Goal: Task Accomplishment & Management: Manage account settings

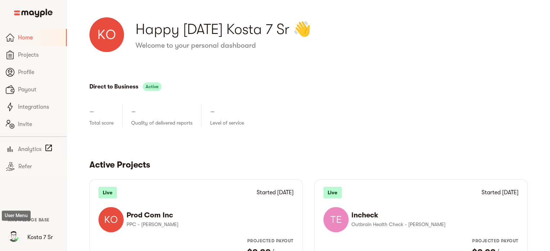
click at [13, 236] on img "button" at bounding box center [13, 237] width 14 height 14
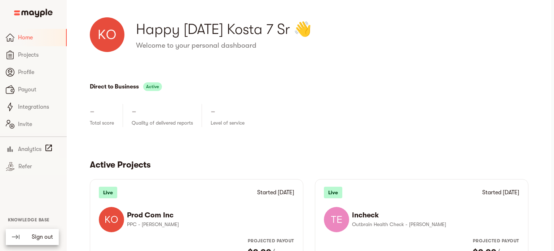
click at [41, 238] on span "Sign out" at bounding box center [42, 236] width 21 height 9
